Goal: Task Accomplishment & Management: Complete application form

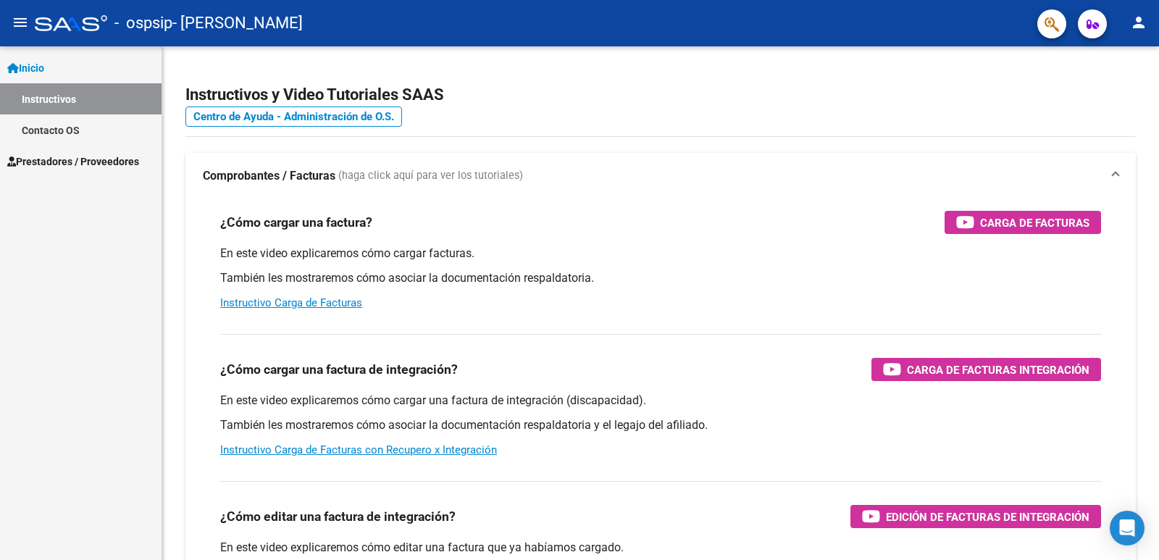
click at [20, 160] on span "Prestadores / Proveedores" at bounding box center [73, 162] width 132 height 16
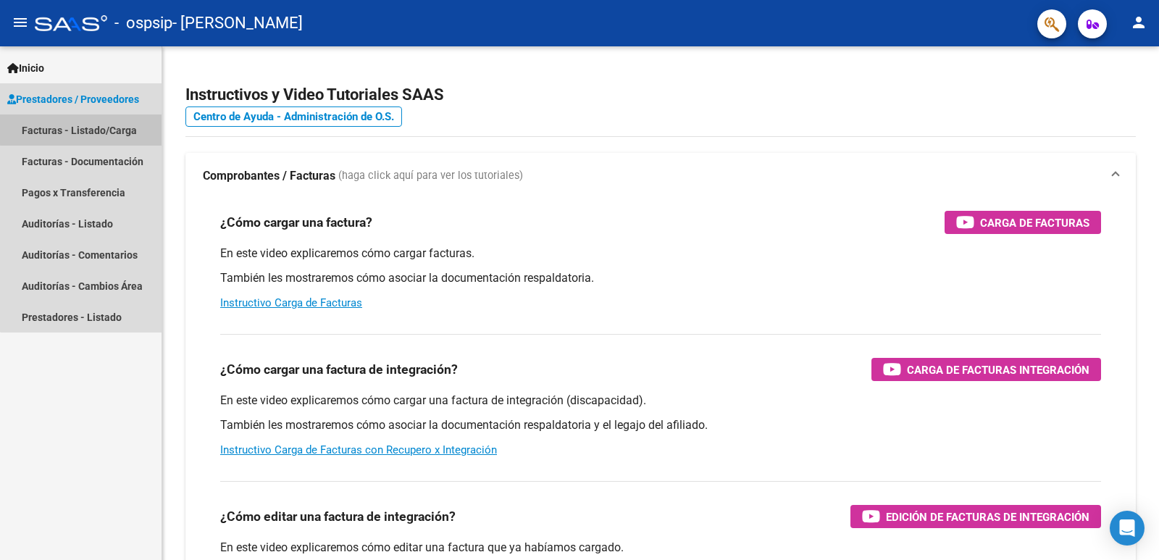
click at [115, 127] on link "Facturas - Listado/Carga" at bounding box center [81, 129] width 162 height 31
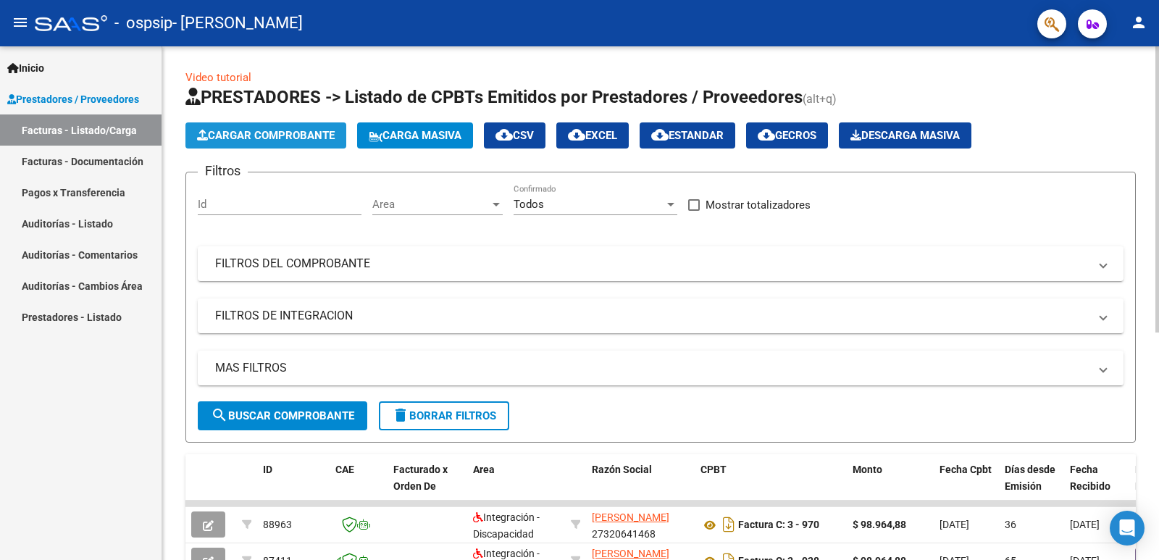
click at [227, 134] on span "Cargar Comprobante" at bounding box center [266, 135] width 138 height 13
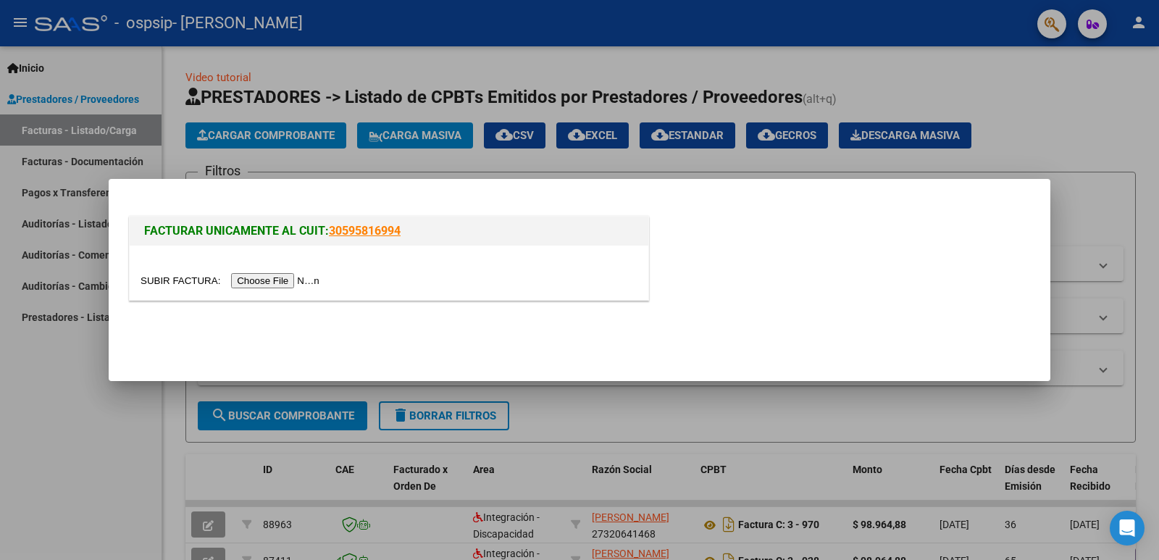
click at [258, 277] on input "file" at bounding box center [232, 280] width 183 height 15
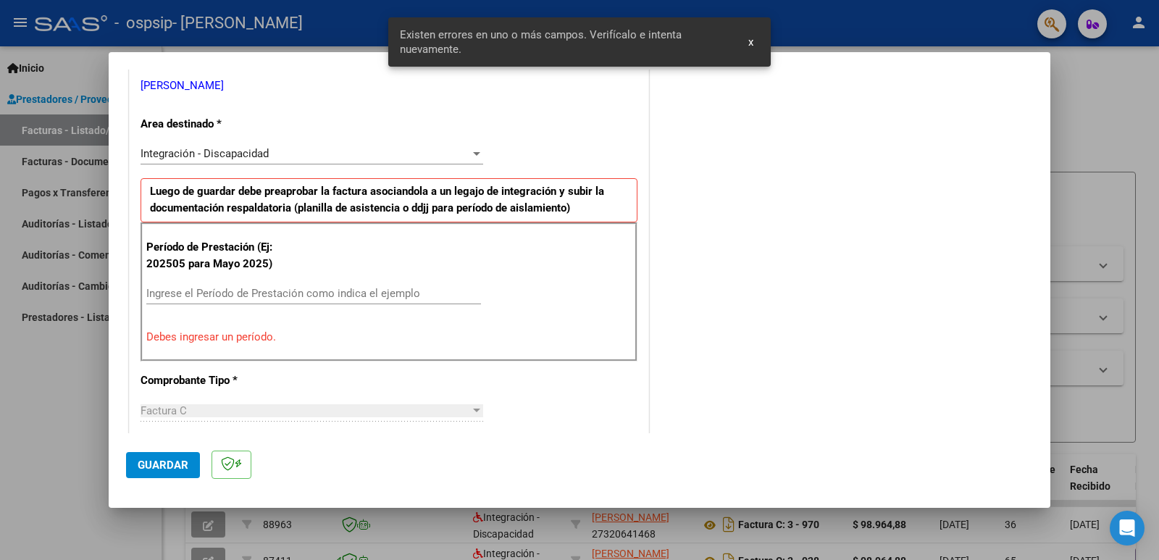
scroll to position [323, 0]
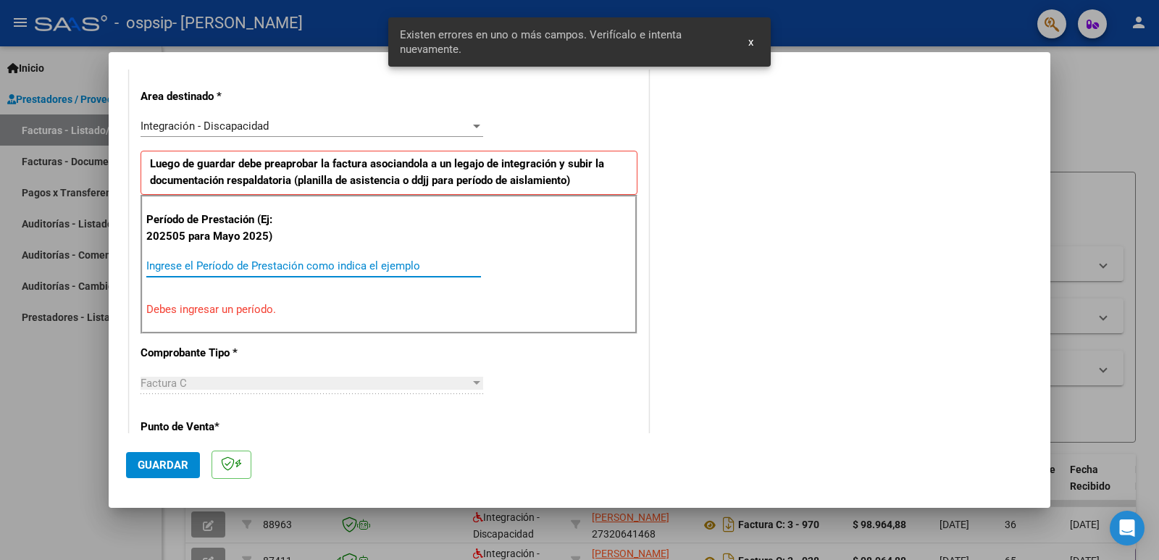
drag, startPoint x: 211, startPoint y: 267, endPoint x: 254, endPoint y: 261, distance: 43.8
click at [210, 266] on input "Ingrese el Período de Prestación como indica el ejemplo" at bounding box center [313, 265] width 335 height 13
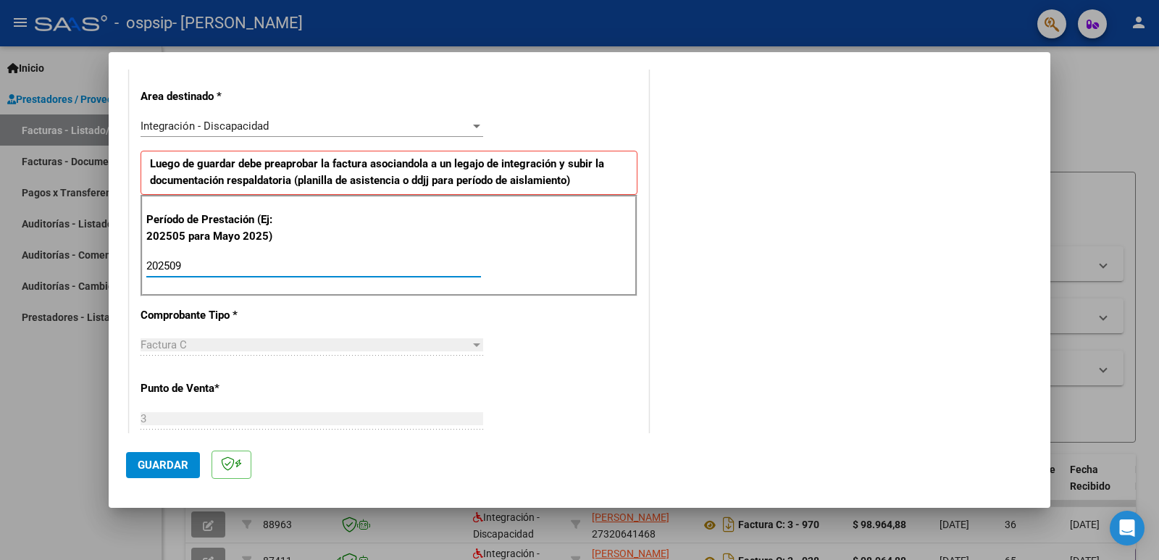
type input "202509"
click at [179, 465] on span "Guardar" at bounding box center [163, 464] width 51 height 13
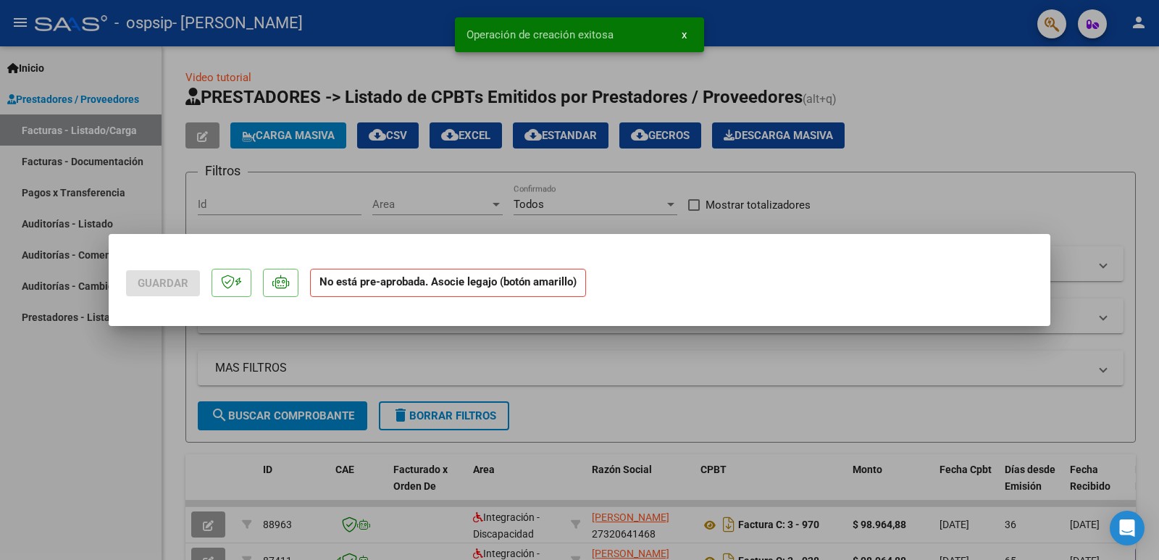
scroll to position [0, 0]
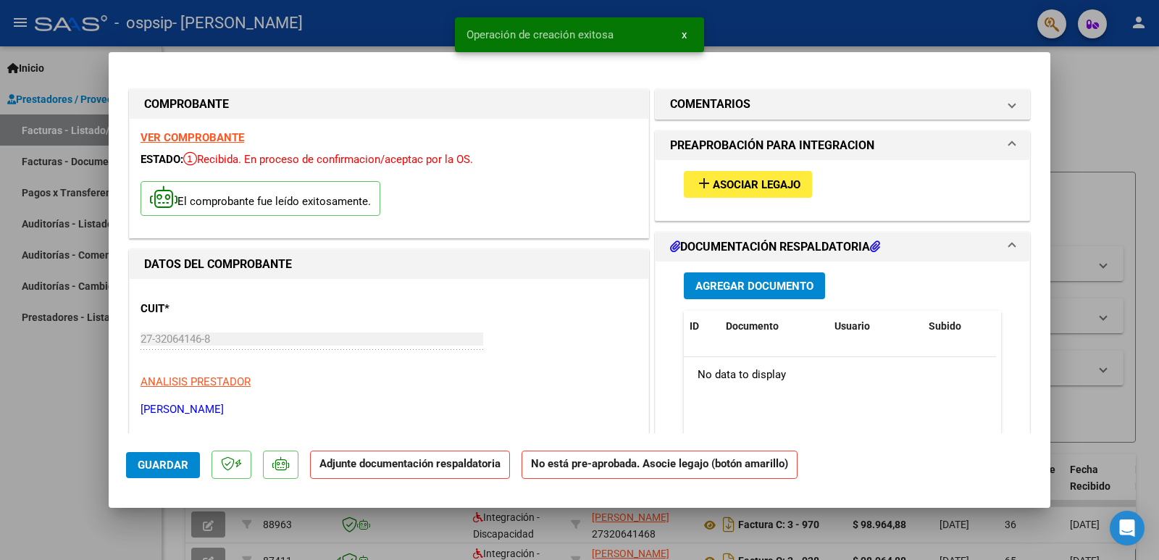
click at [722, 184] on span "Asociar Legajo" at bounding box center [757, 184] width 88 height 13
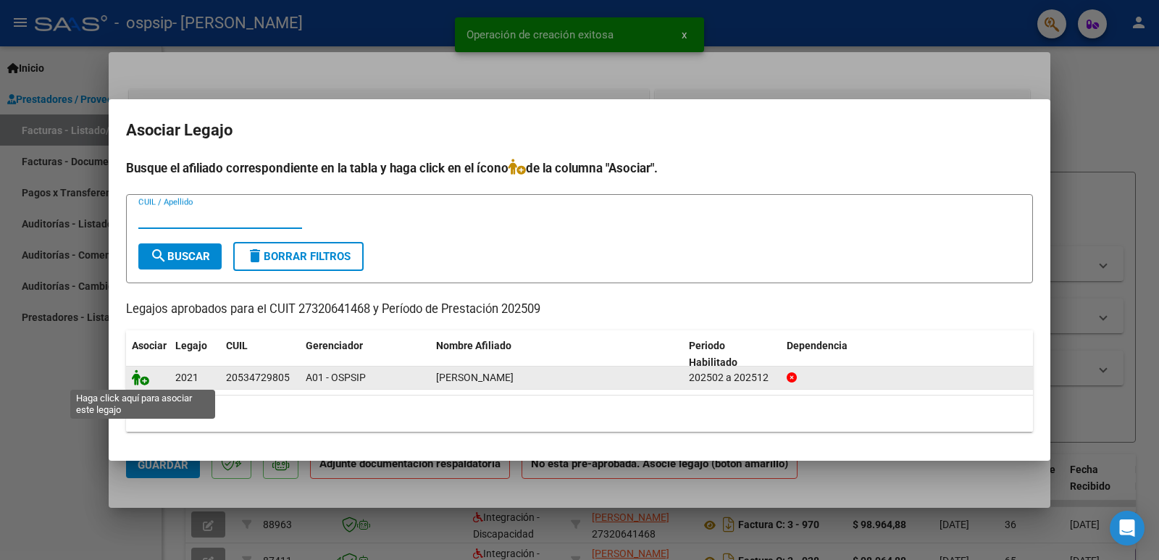
click at [141, 380] on icon at bounding box center [140, 377] width 17 height 16
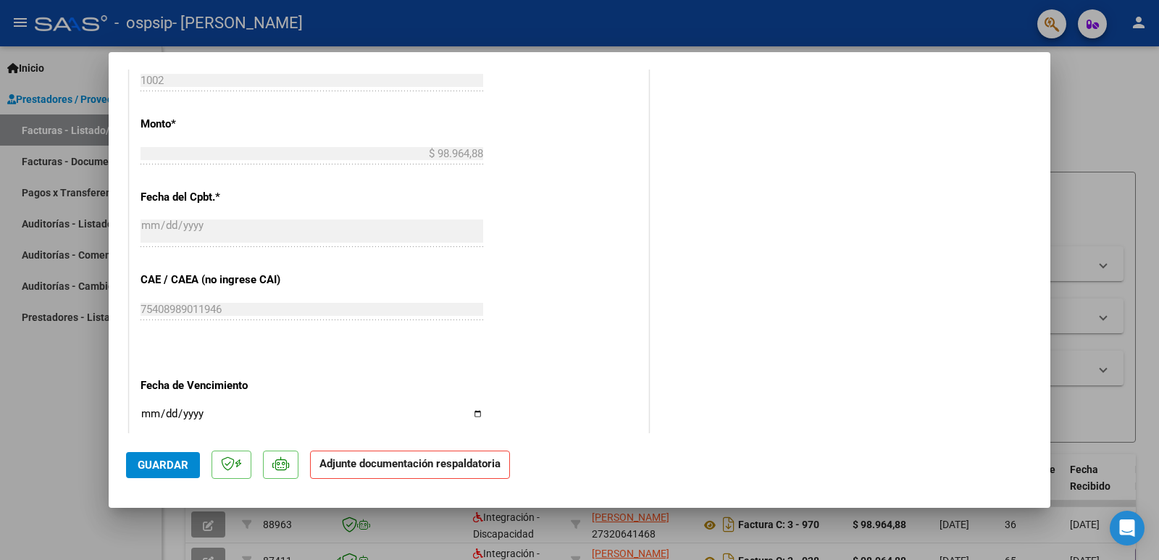
scroll to position [498, 0]
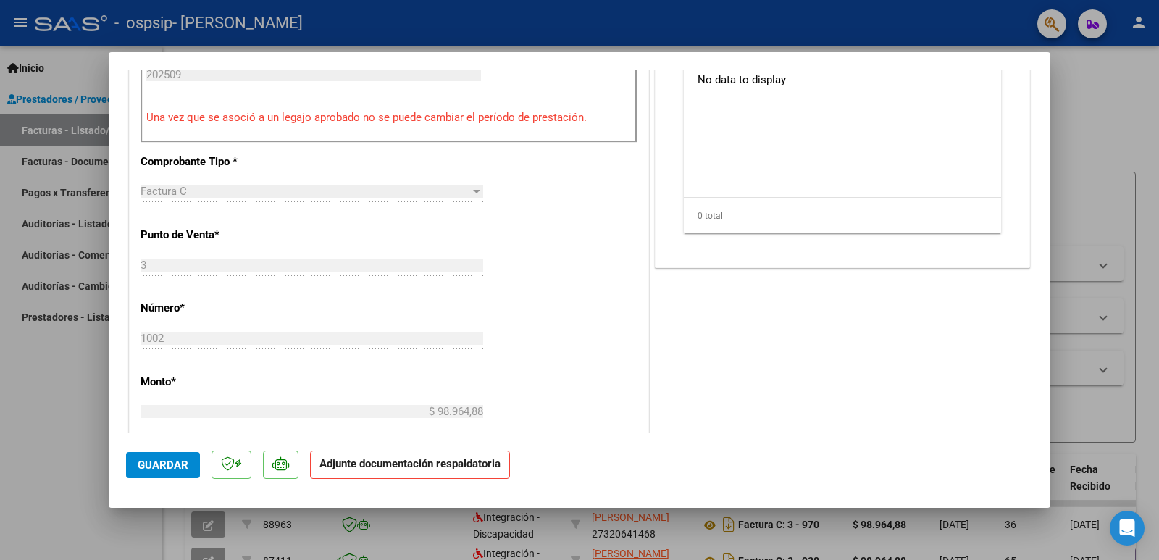
click at [138, 472] on button "Guardar" at bounding box center [163, 465] width 74 height 26
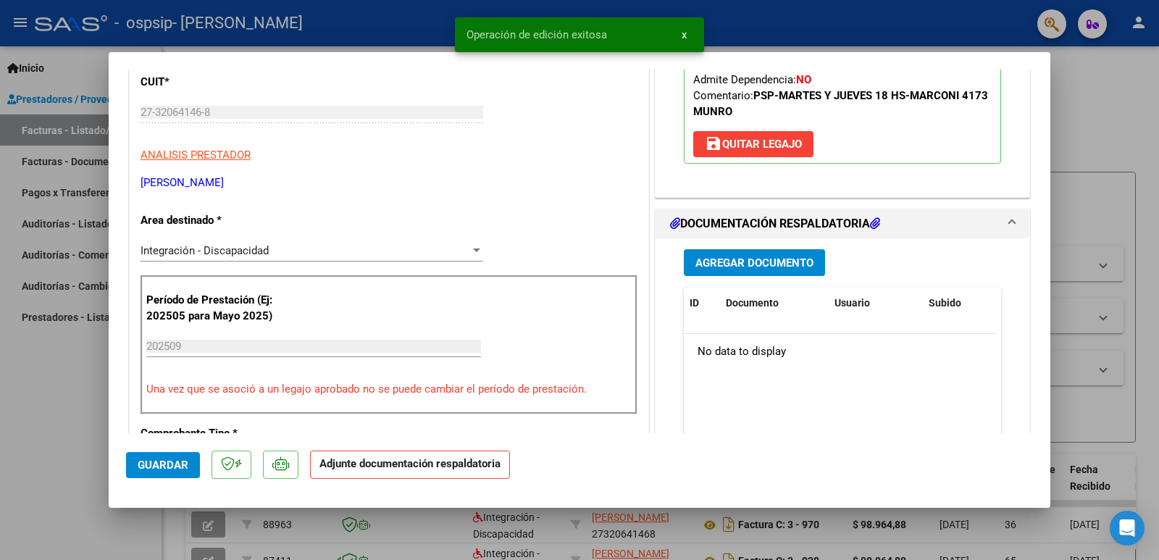
scroll to position [209, 0]
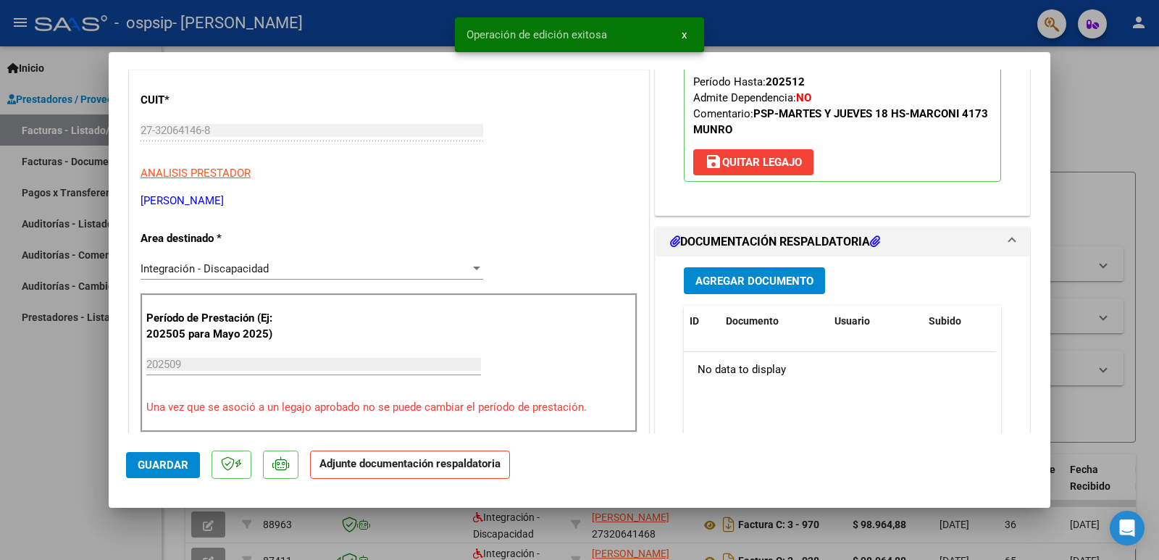
click at [792, 288] on span "Agregar Documento" at bounding box center [754, 281] width 118 height 13
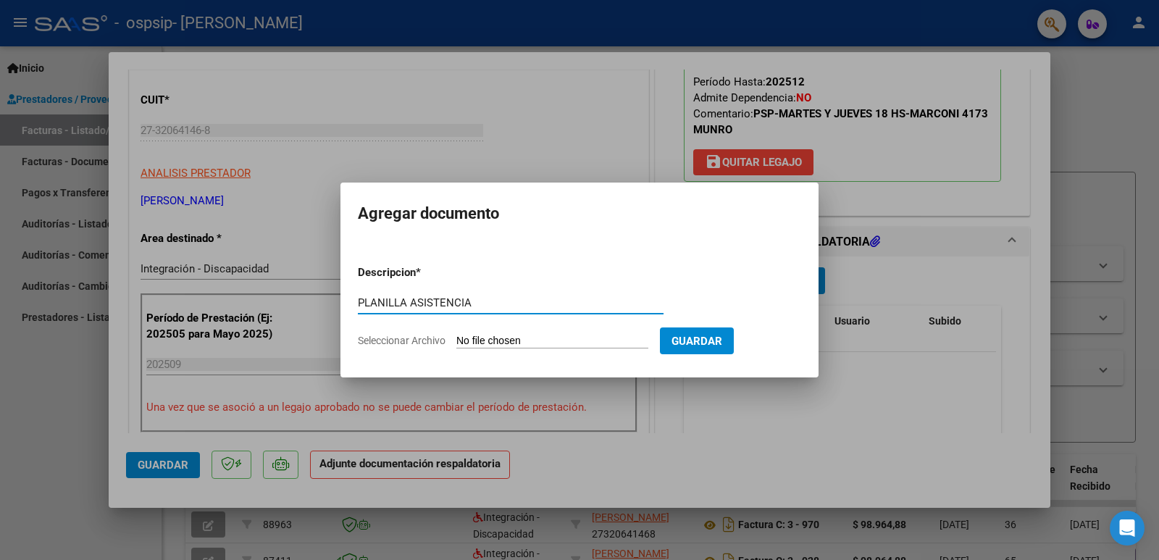
type input "PLANILLA ASISTENCIA"
click at [473, 336] on input "Seleccionar Archivo" at bounding box center [552, 342] width 192 height 14
type input "C:\fakepath\Ianopollo [PERSON_NAME] [DATE] .pdf"
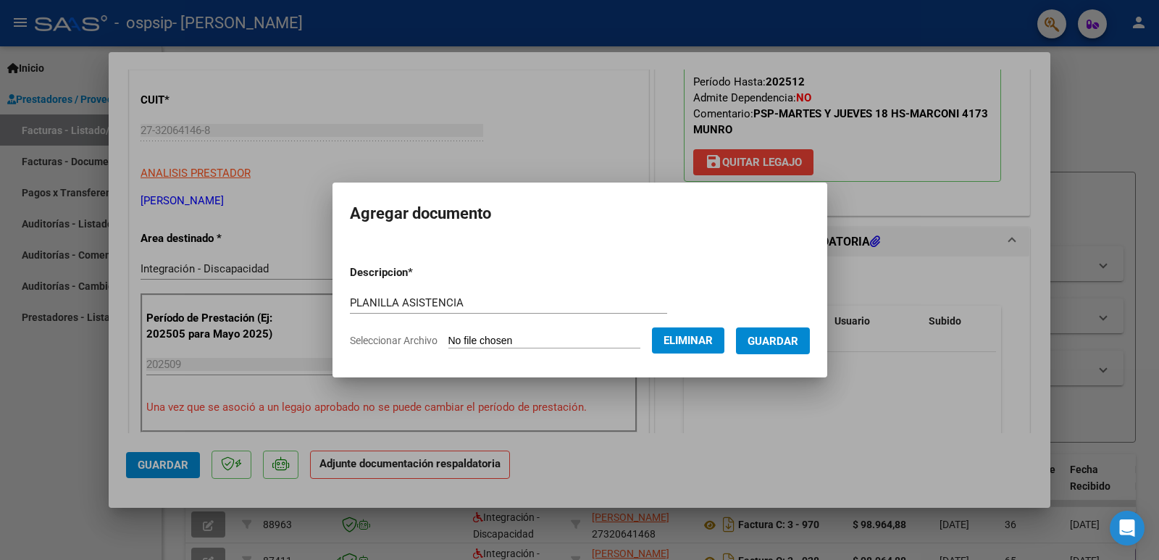
click at [770, 340] on span "Guardar" at bounding box center [772, 341] width 51 height 13
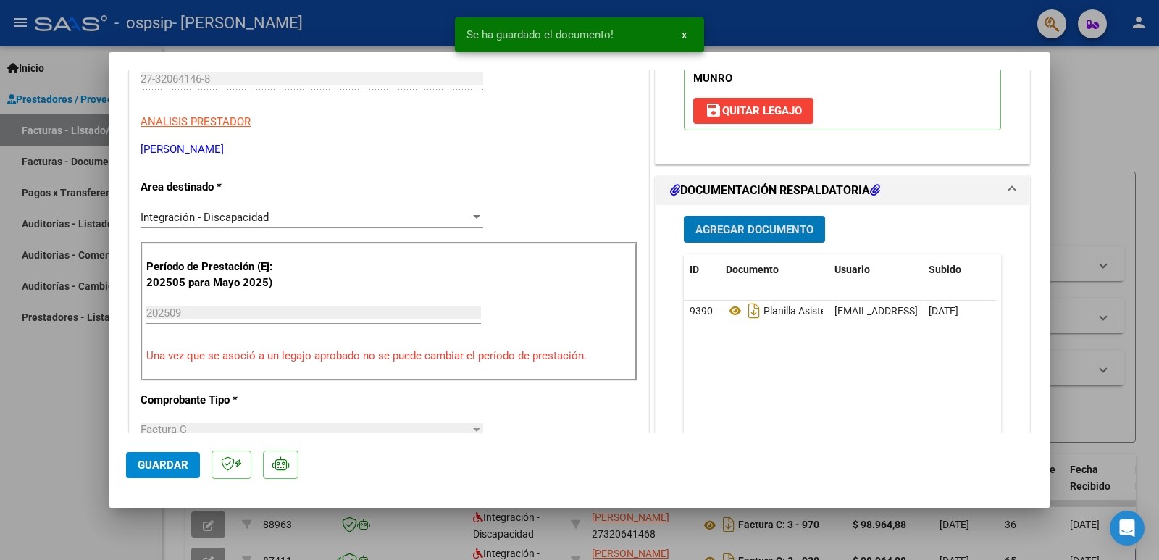
scroll to position [136, 0]
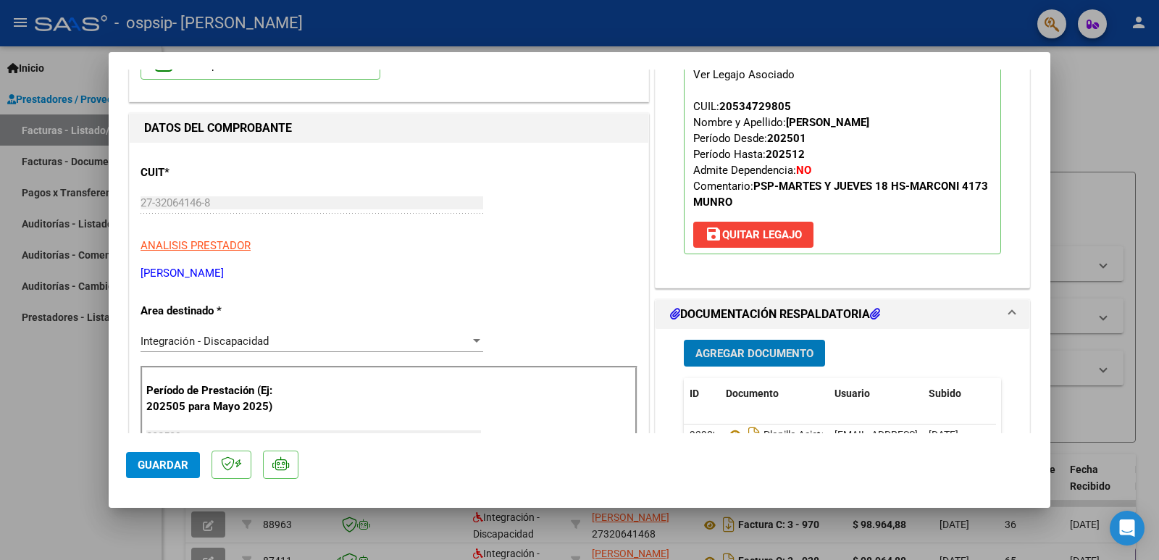
click at [181, 472] on button "Guardar" at bounding box center [163, 465] width 74 height 26
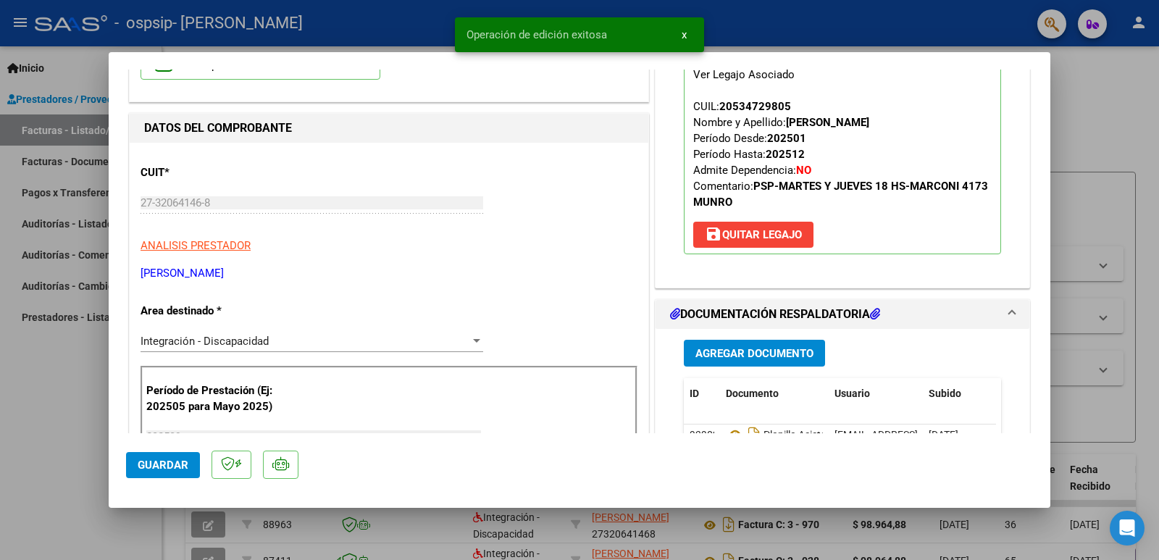
scroll to position [0, 0]
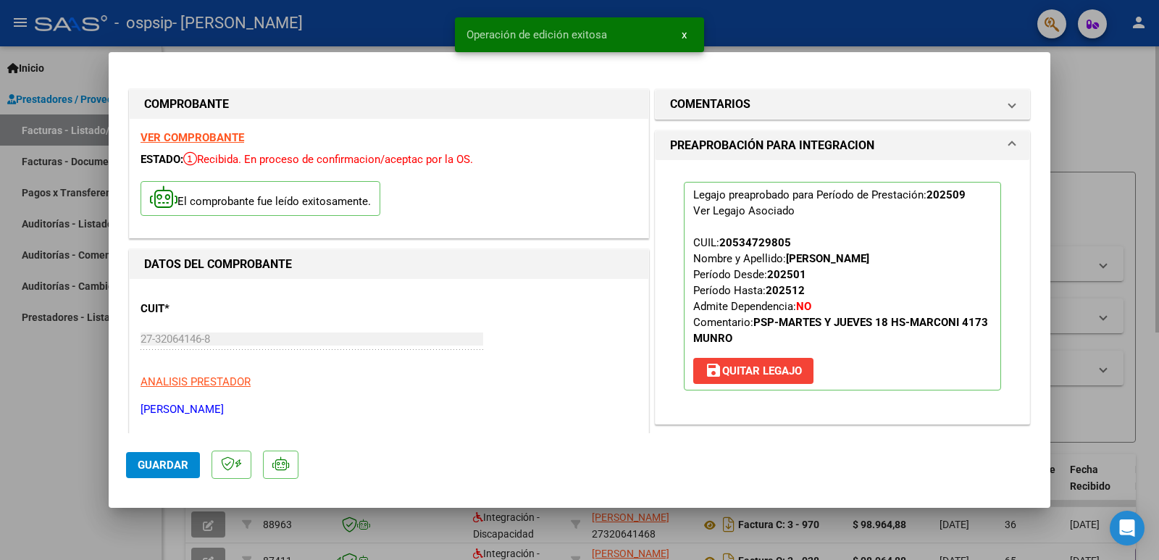
click at [1101, 122] on div at bounding box center [579, 280] width 1159 height 560
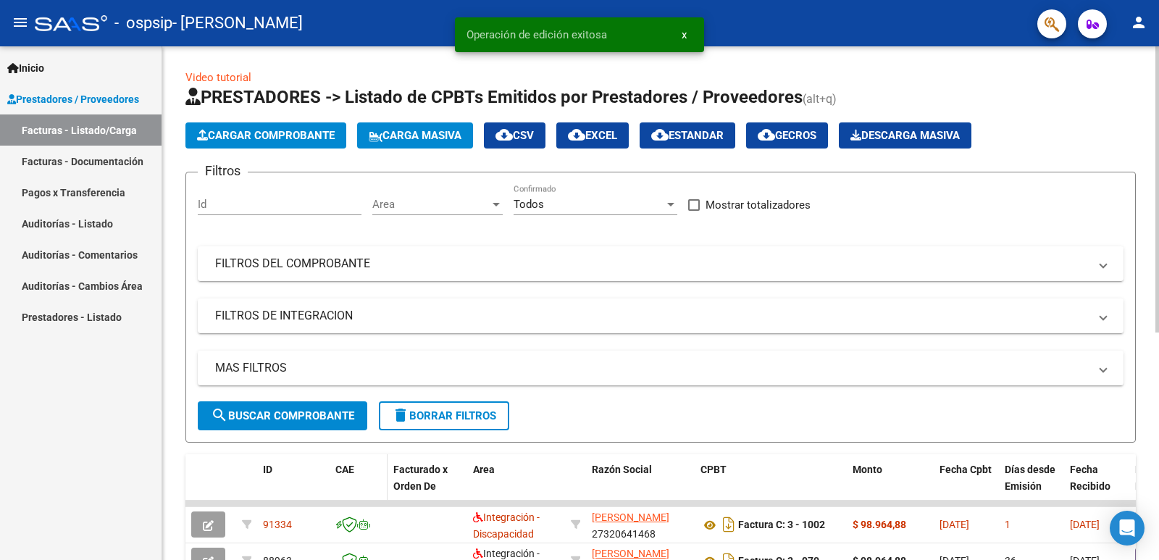
scroll to position [217, 0]
